Goal: Information Seeking & Learning: Understand process/instructions

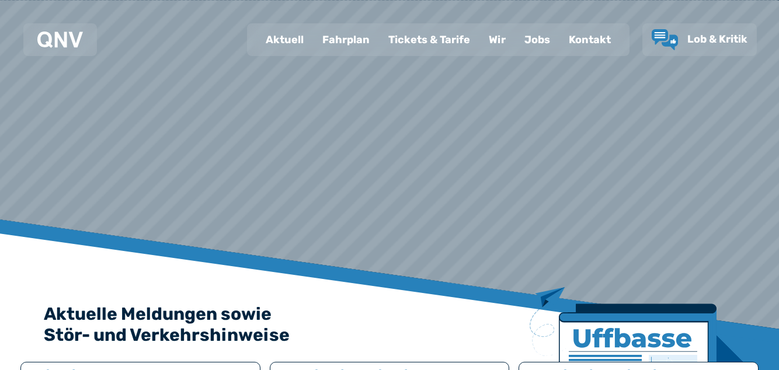
click at [349, 42] on div "Fahrplan" at bounding box center [346, 40] width 66 height 30
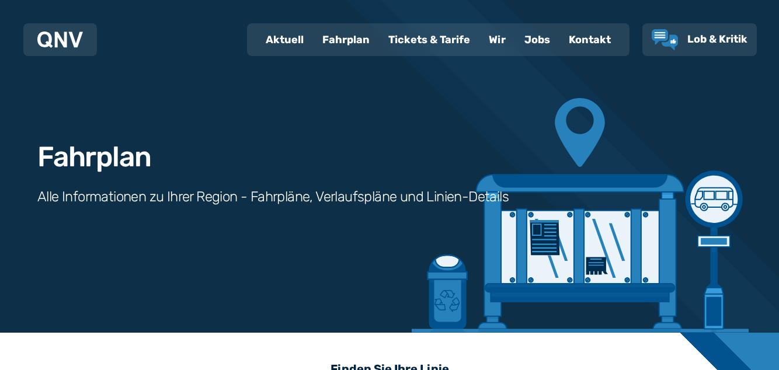
click at [346, 44] on div "Fahrplan" at bounding box center [346, 40] width 66 height 30
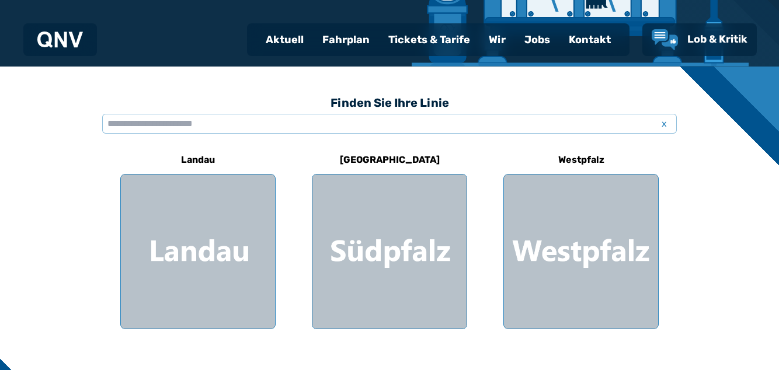
scroll to position [266, 0]
click at [132, 126] on input "text" at bounding box center [389, 124] width 575 height 20
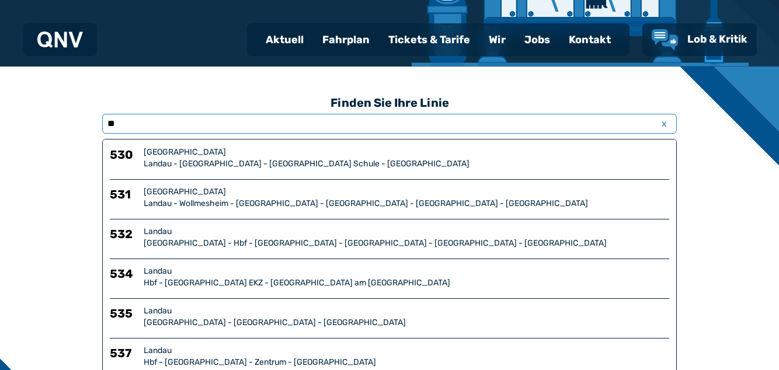
type input "***"
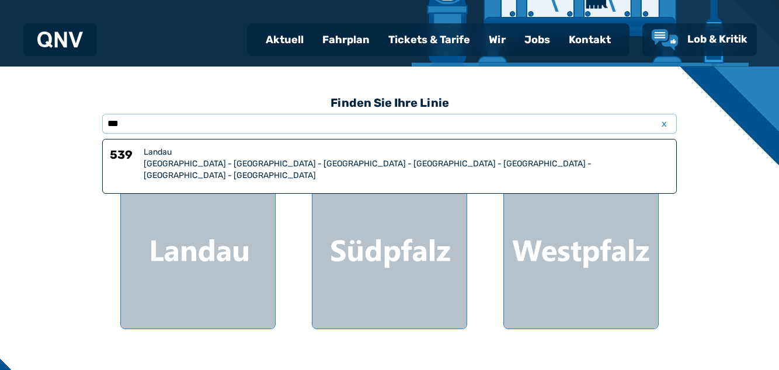
click at [165, 161] on div "[GEOGRAPHIC_DATA] - [GEOGRAPHIC_DATA] - [GEOGRAPHIC_DATA] - [GEOGRAPHIC_DATA] -…" at bounding box center [407, 169] width 526 height 23
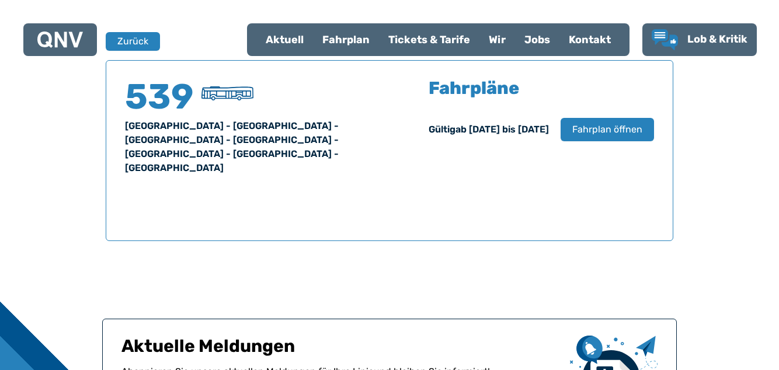
scroll to position [770, 0]
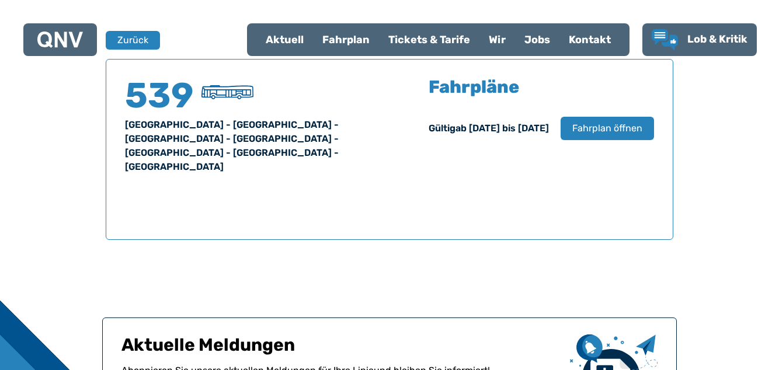
click at [604, 128] on span "Fahrplan öffnen" at bounding box center [608, 129] width 70 height 14
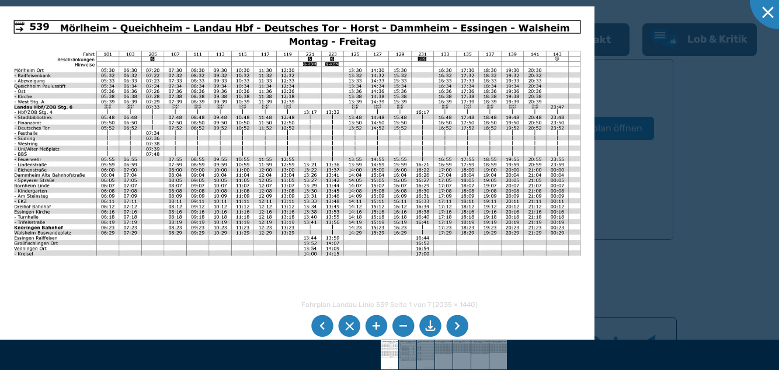
click at [460, 338] on li at bounding box center [457, 326] width 22 height 22
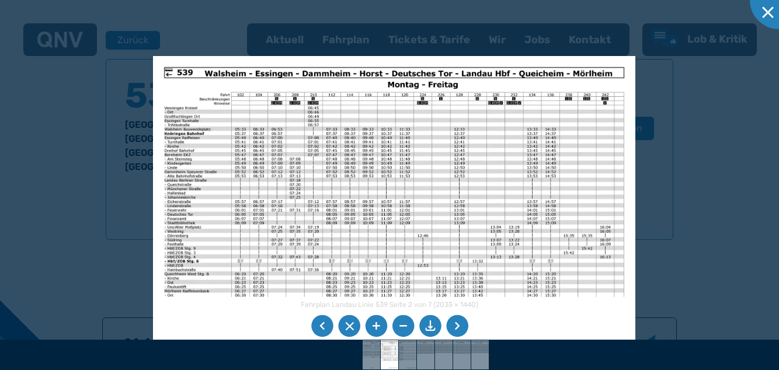
click at [319, 338] on li at bounding box center [322, 326] width 22 height 22
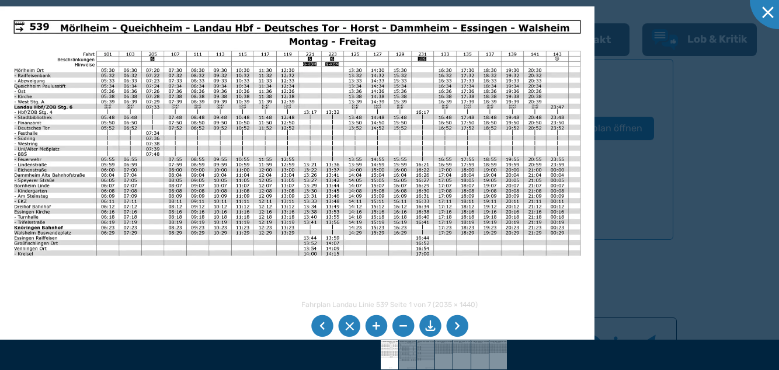
click at [460, 338] on li at bounding box center [457, 326] width 22 height 22
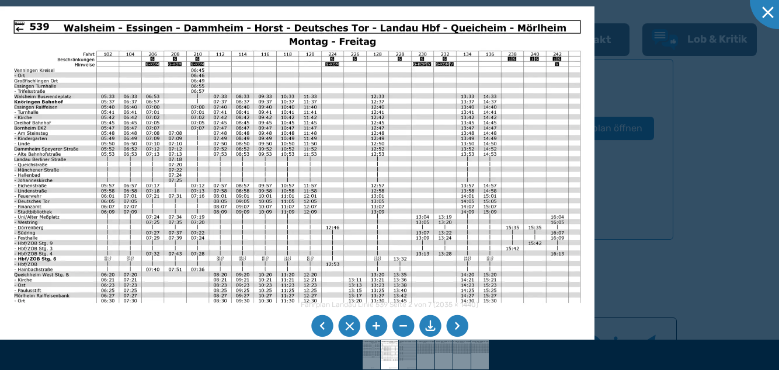
click at [459, 338] on li at bounding box center [457, 326] width 22 height 22
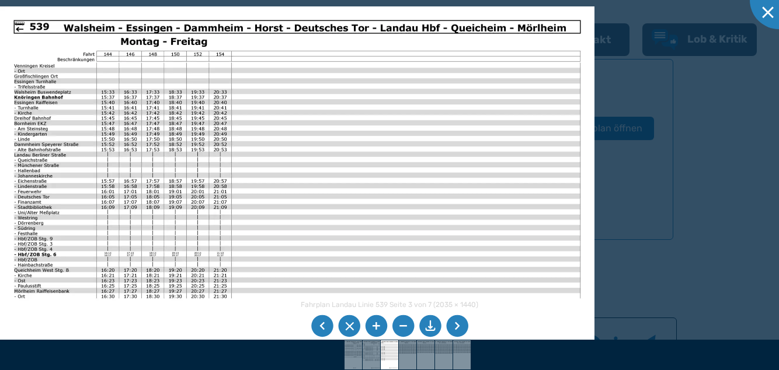
click at [459, 338] on li at bounding box center [457, 326] width 22 height 22
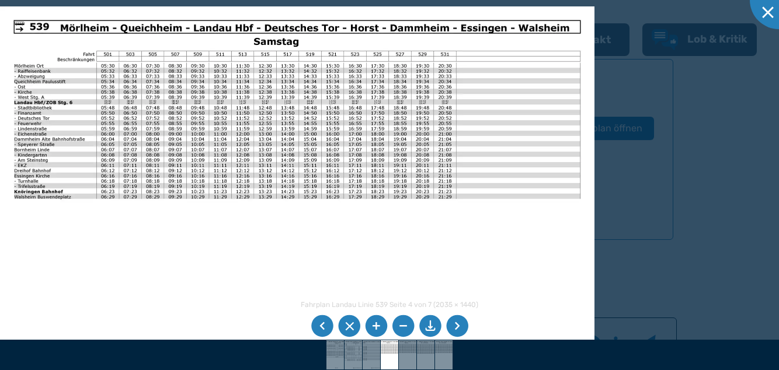
click at [317, 338] on li at bounding box center [322, 326] width 22 height 22
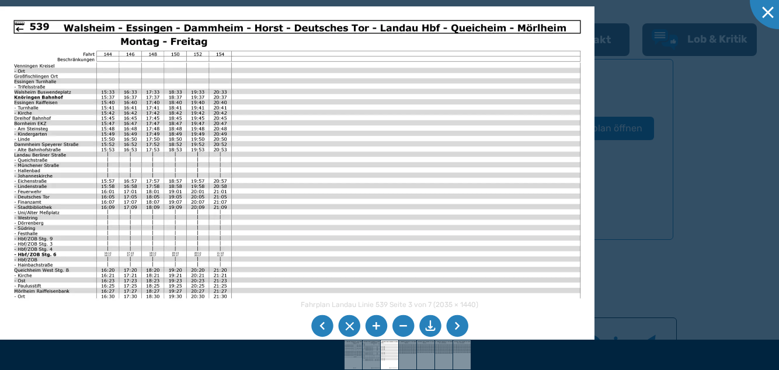
click at [294, 370] on img at bounding box center [297, 216] width 595 height 421
click at [761, 20] on div at bounding box center [779, 0] width 58 height 58
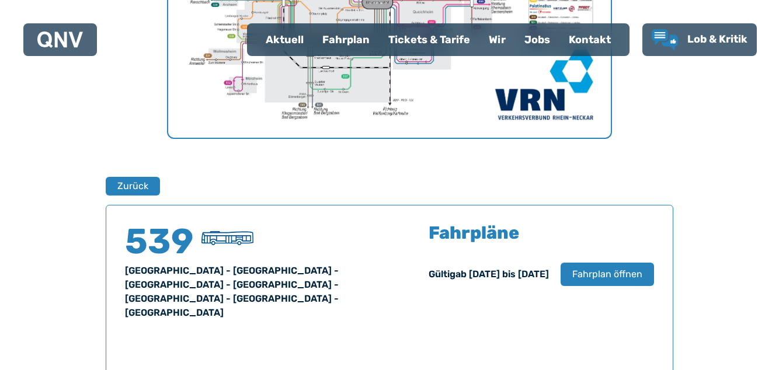
scroll to position [625, 0]
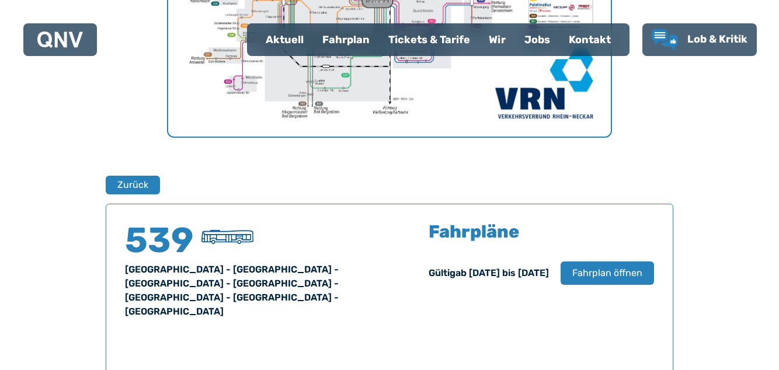
click at [623, 282] on button "Fahrplan öffnen" at bounding box center [607, 273] width 93 height 23
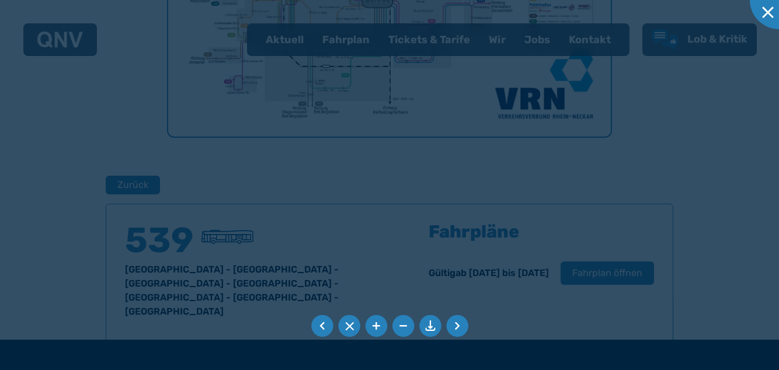
click at [618, 269] on div at bounding box center [389, 185] width 779 height 370
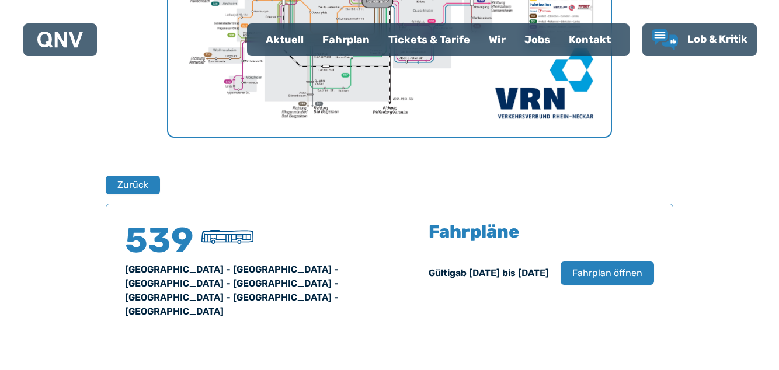
click at [612, 273] on span "Fahrplan öffnen" at bounding box center [608, 273] width 70 height 14
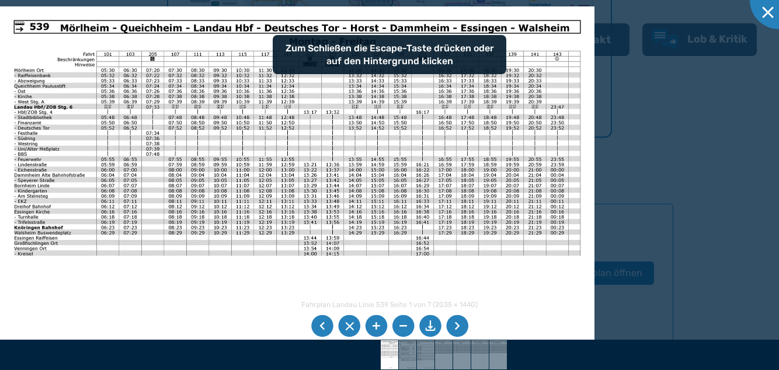
click at [432, 338] on li at bounding box center [430, 326] width 22 height 22
